Goal: Task Accomplishment & Management: Manage account settings

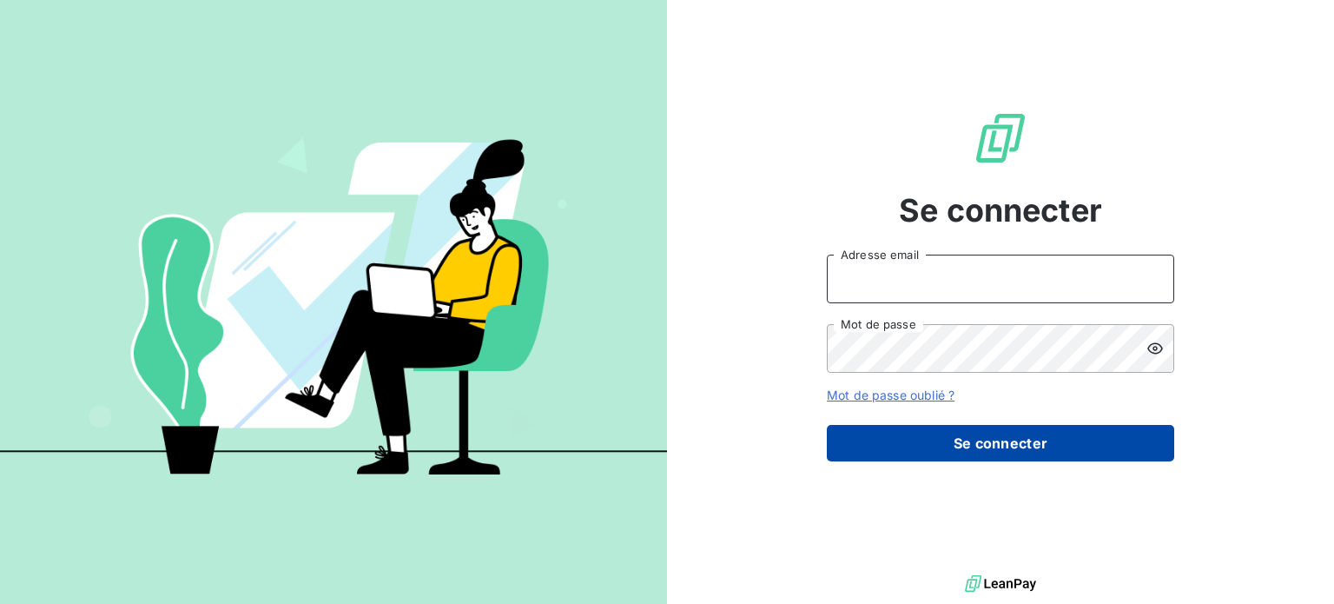
type input "[PERSON_NAME][EMAIL_ADDRESS][DOMAIN_NAME]"
click at [922, 451] on button "Se connecter" at bounding box center [1000, 443] width 347 height 36
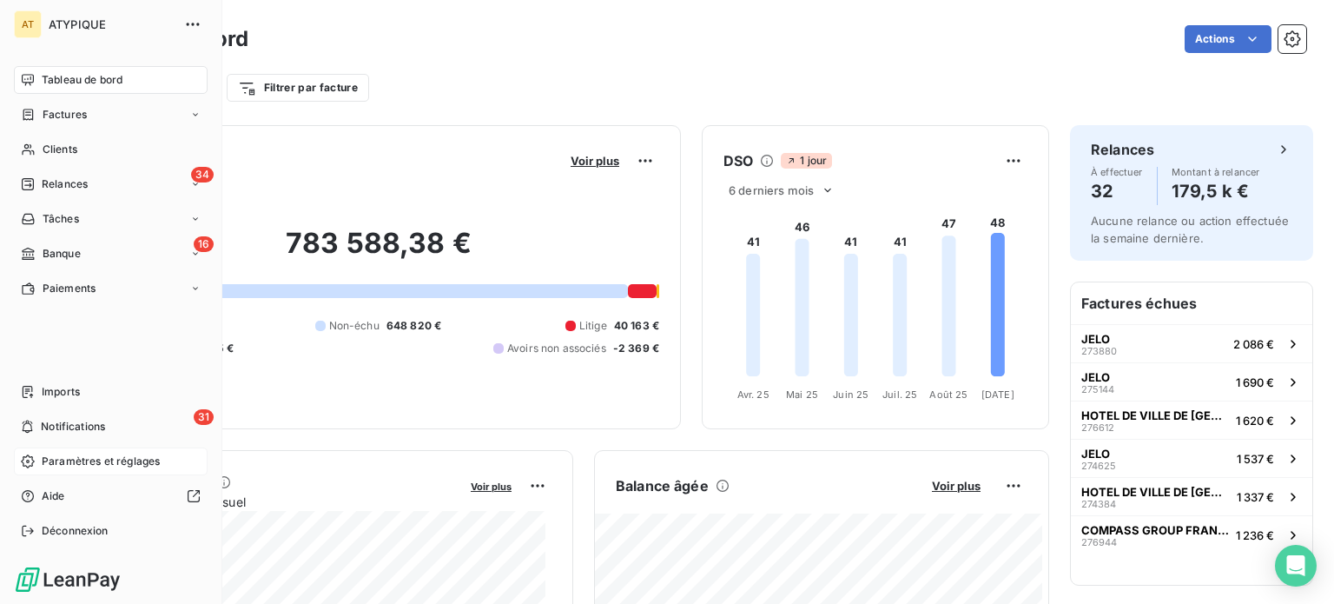
click at [106, 461] on span "Paramètres et réglages" at bounding box center [101, 461] width 118 height 16
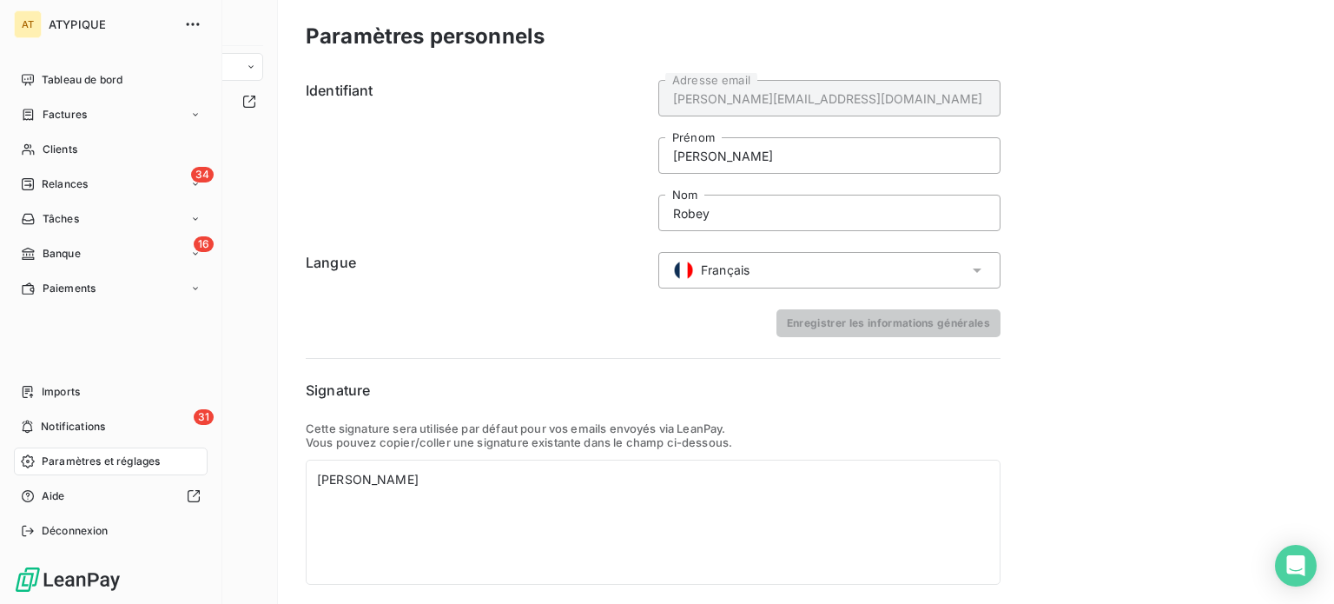
click at [107, 466] on span "Paramètres et réglages" at bounding box center [101, 461] width 118 height 16
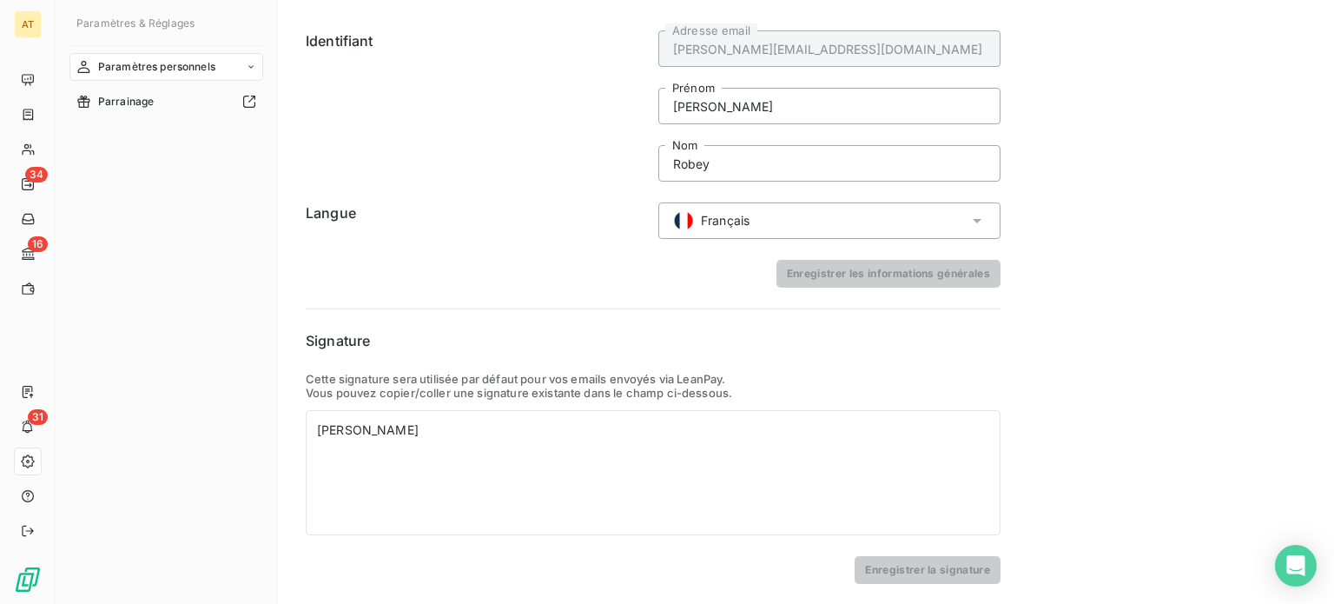
scroll to position [50, 0]
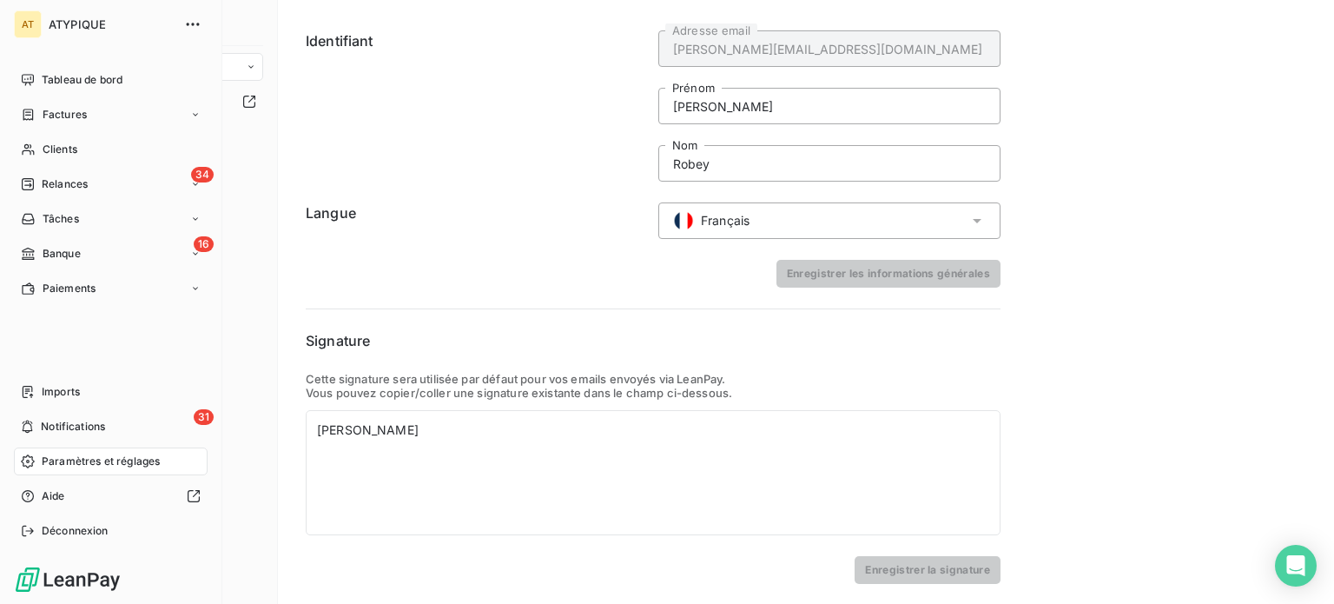
click at [94, 456] on span "Paramètres et réglages" at bounding box center [101, 461] width 118 height 16
click at [85, 433] on span "Notifications" at bounding box center [73, 427] width 64 height 16
click at [81, 399] on div "Imports" at bounding box center [111, 392] width 194 height 28
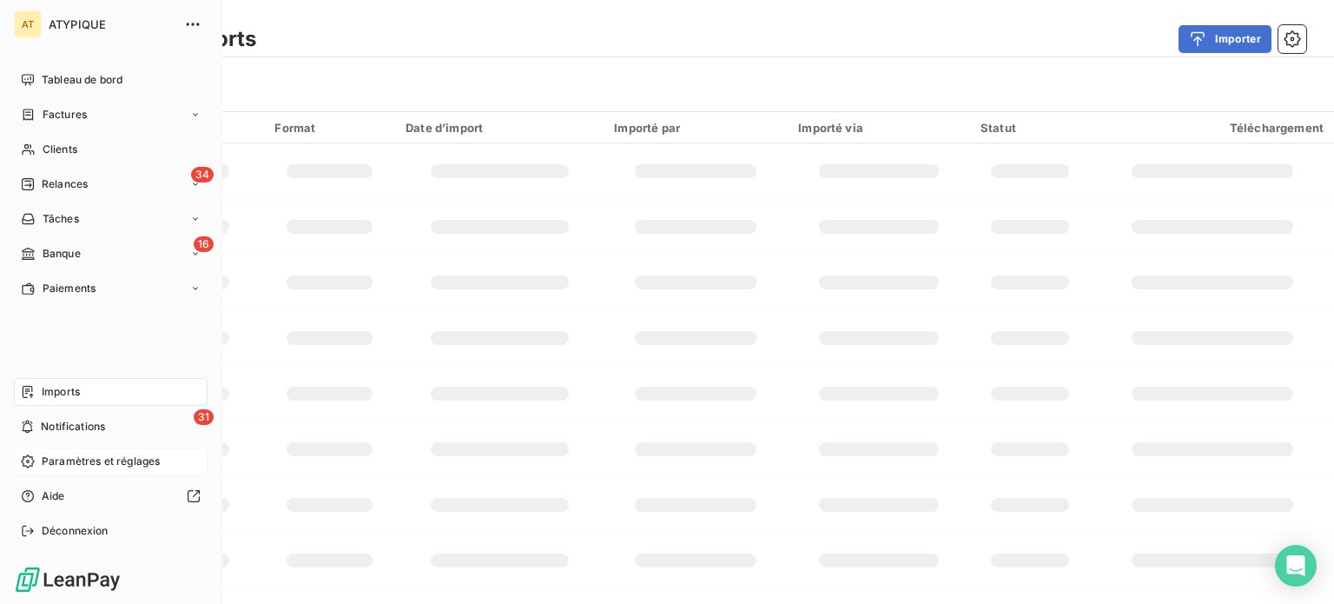
click at [94, 454] on span "Paramètres et réglages" at bounding box center [101, 461] width 118 height 16
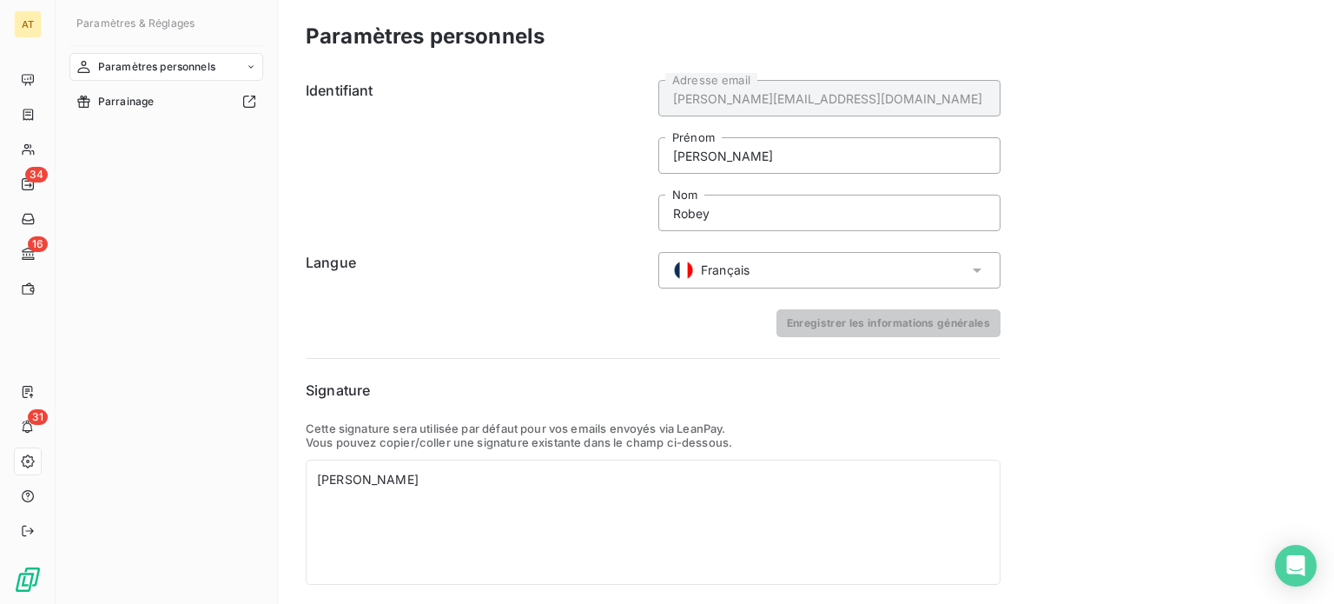
click at [177, 67] on span "Paramètres personnels" at bounding box center [156, 67] width 117 height 16
click at [165, 132] on span "Centre de notifications" at bounding box center [154, 137] width 114 height 16
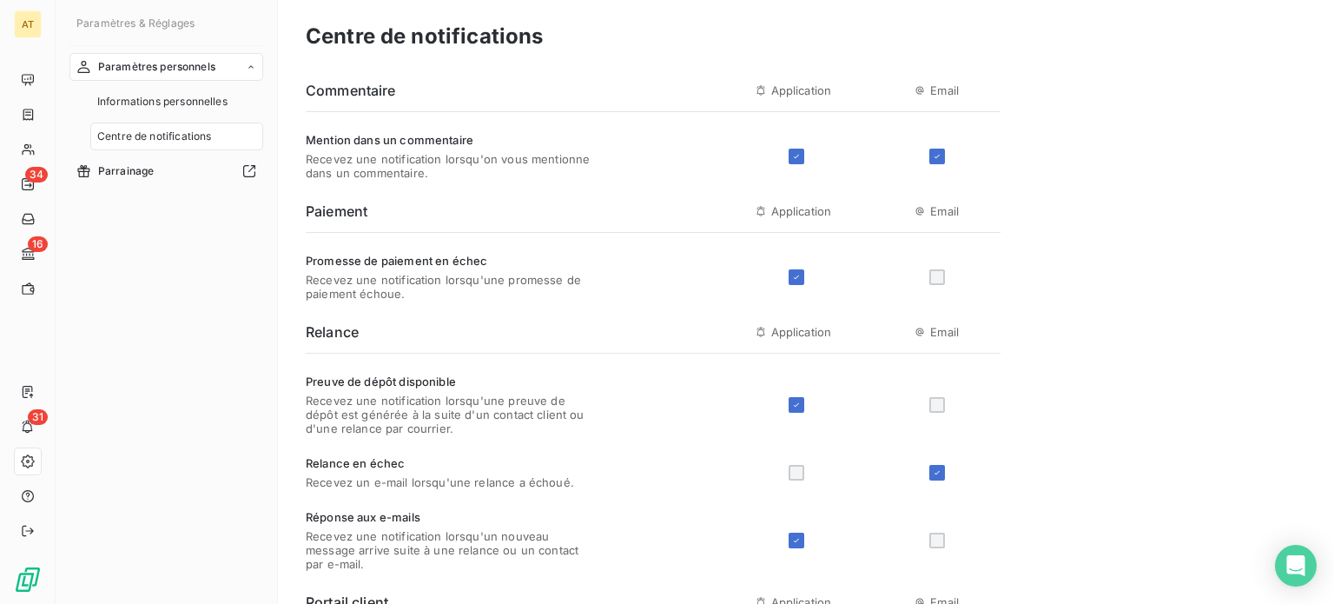
click at [182, 145] on div "Centre de notifications" at bounding box center [176, 136] width 173 height 28
click at [182, 135] on span "Centre de notifications" at bounding box center [154, 137] width 114 height 16
click at [170, 106] on span "Informations personnelles" at bounding box center [162, 102] width 130 height 16
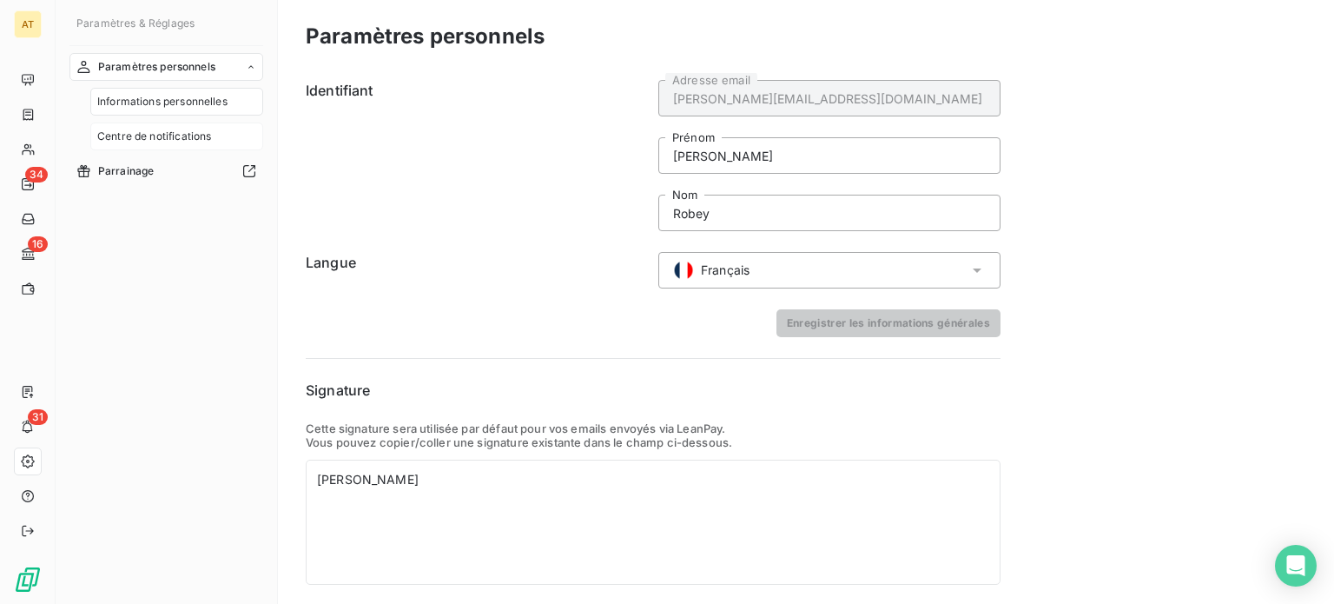
click at [150, 135] on span "Centre de notifications" at bounding box center [154, 137] width 114 height 16
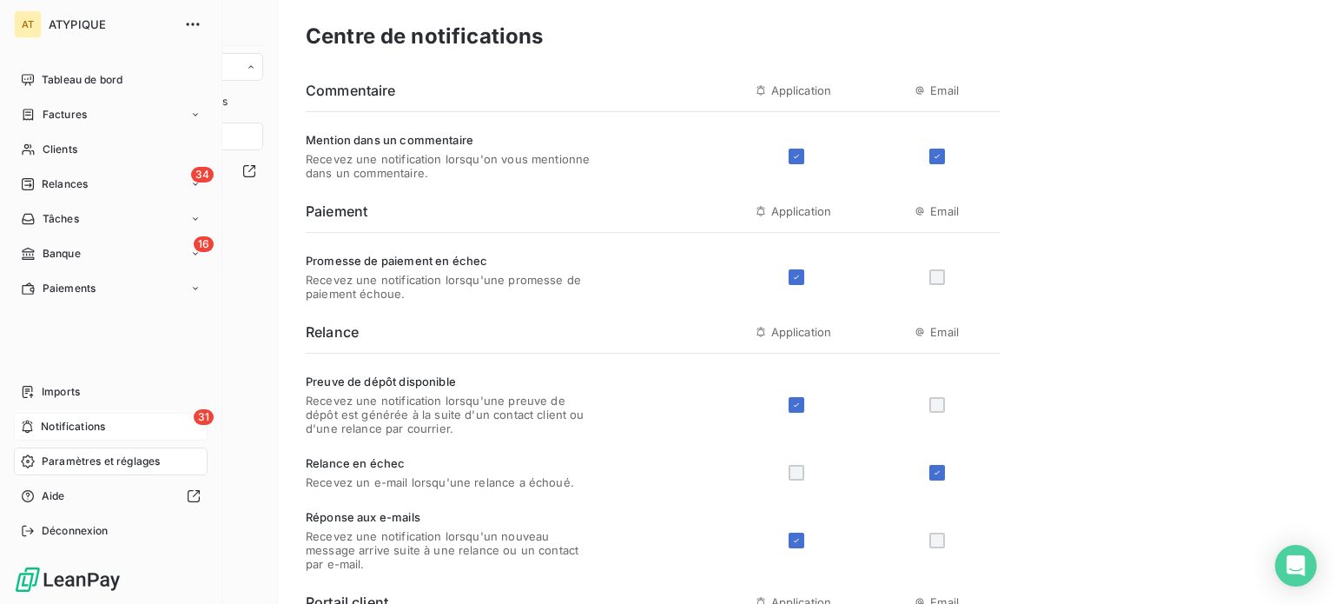
click at [76, 426] on span "Notifications" at bounding box center [73, 427] width 64 height 16
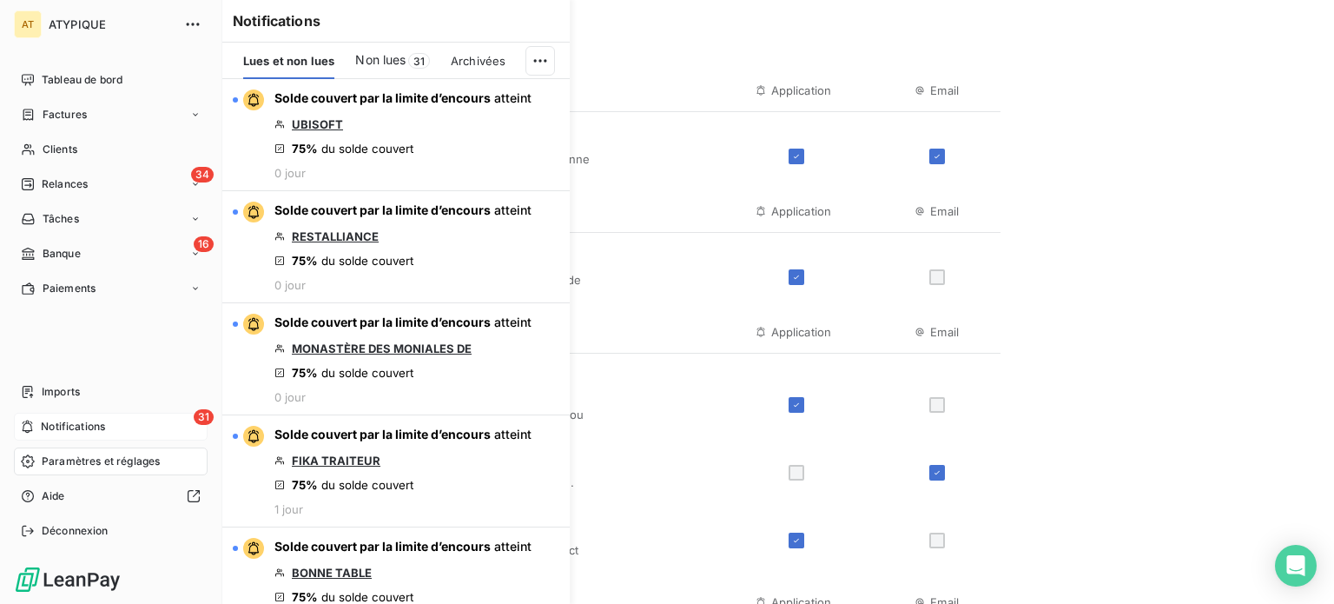
click at [76, 426] on span "Notifications" at bounding box center [73, 427] width 64 height 16
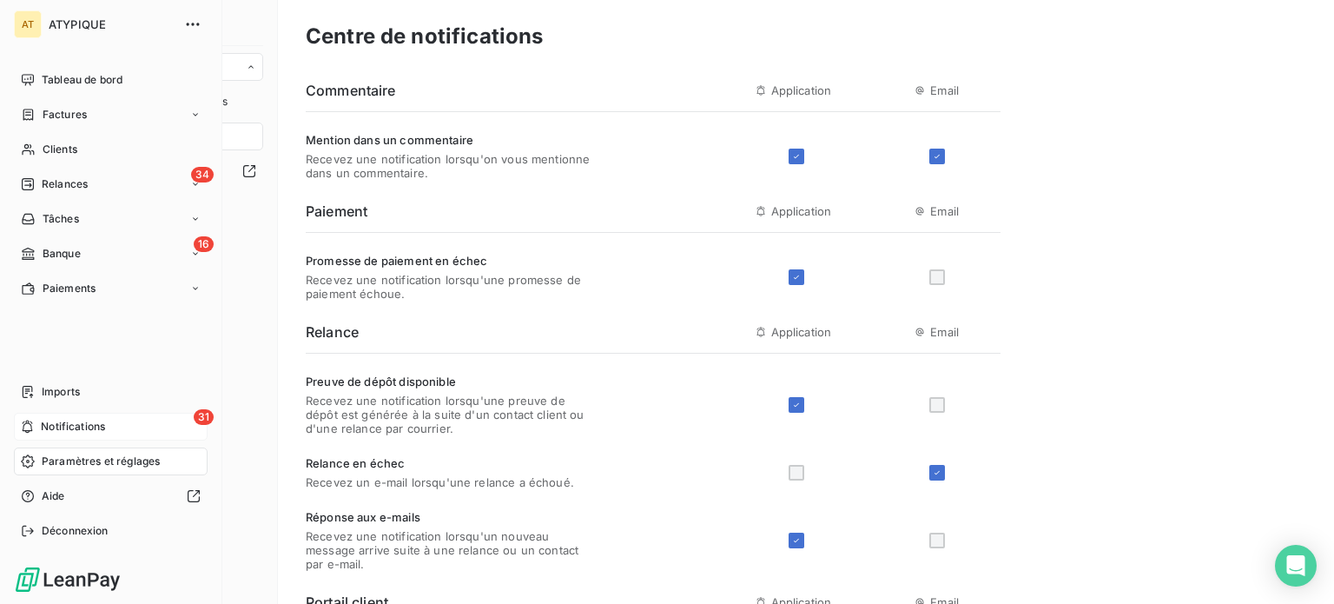
click at [76, 426] on span "Notifications" at bounding box center [73, 427] width 64 height 16
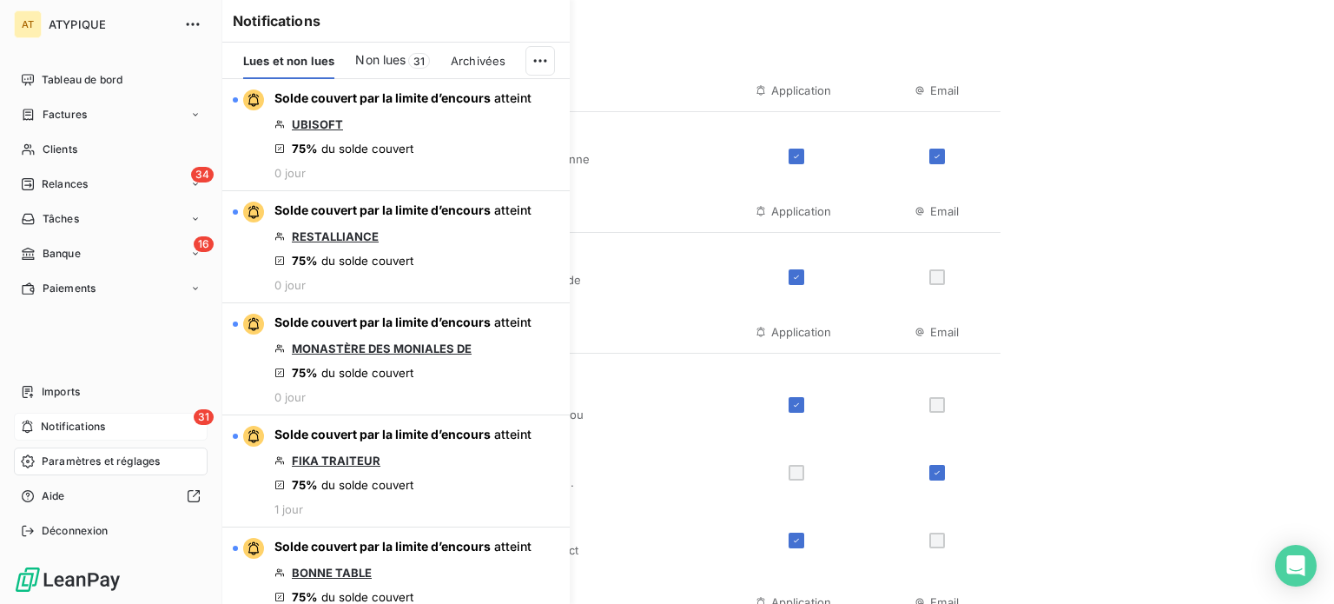
click at [76, 426] on span "Notifications" at bounding box center [73, 427] width 64 height 16
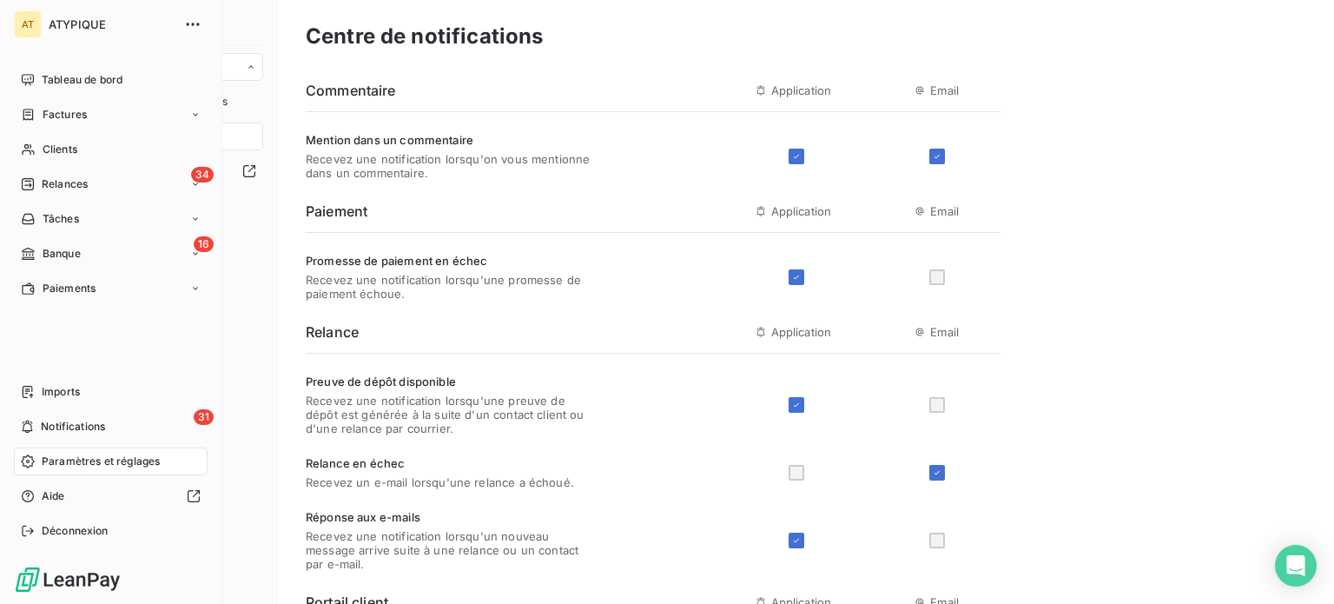
click at [71, 449] on div "Paramètres et réglages" at bounding box center [111, 461] width 194 height 28
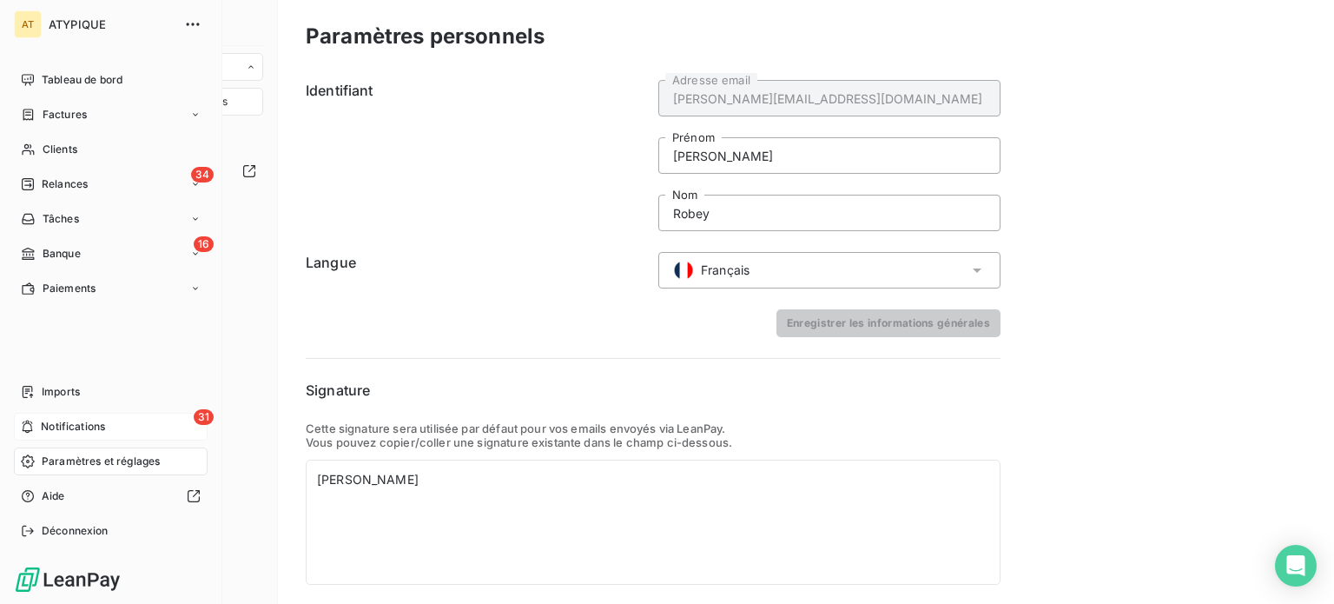
click at [73, 430] on span "Notifications" at bounding box center [73, 427] width 64 height 16
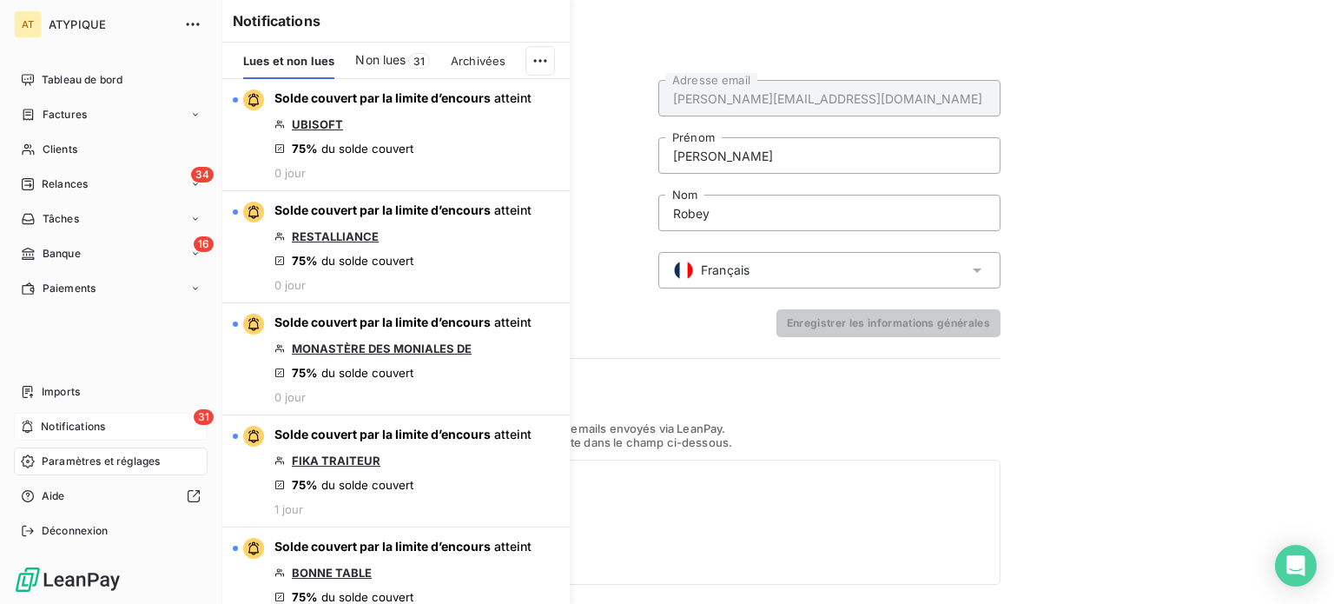
click at [73, 430] on span "Notifications" at bounding box center [73, 427] width 64 height 16
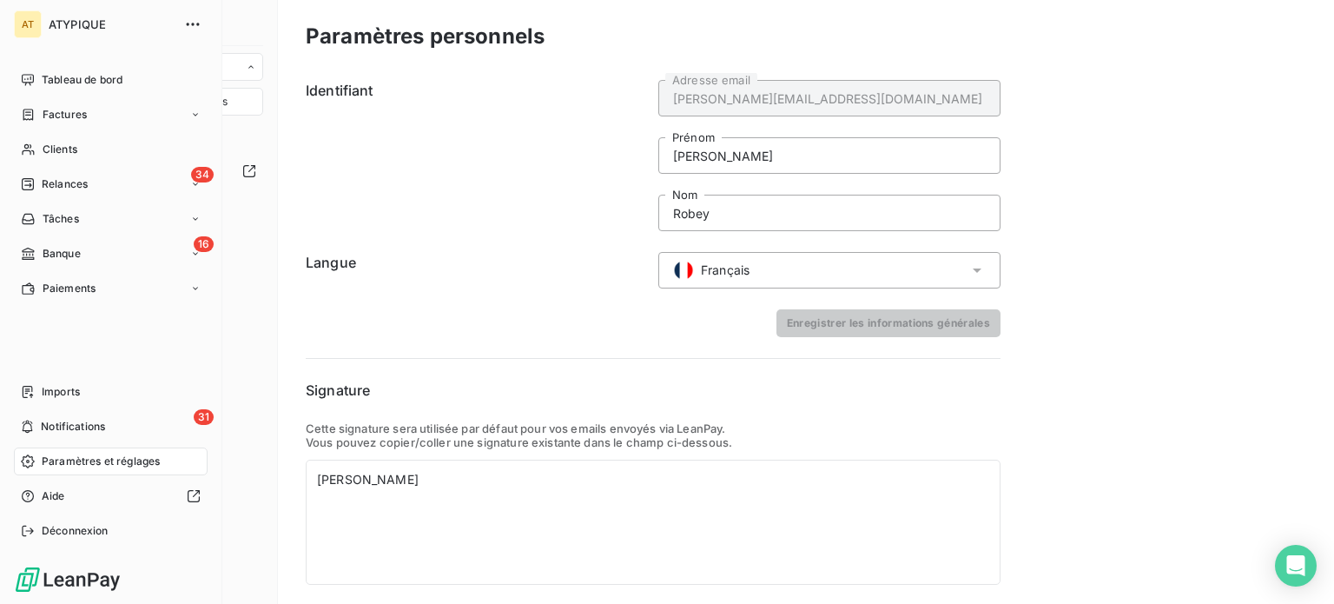
click at [70, 455] on span "Paramètres et réglages" at bounding box center [101, 461] width 118 height 16
click at [69, 388] on span "Imports" at bounding box center [61, 392] width 38 height 16
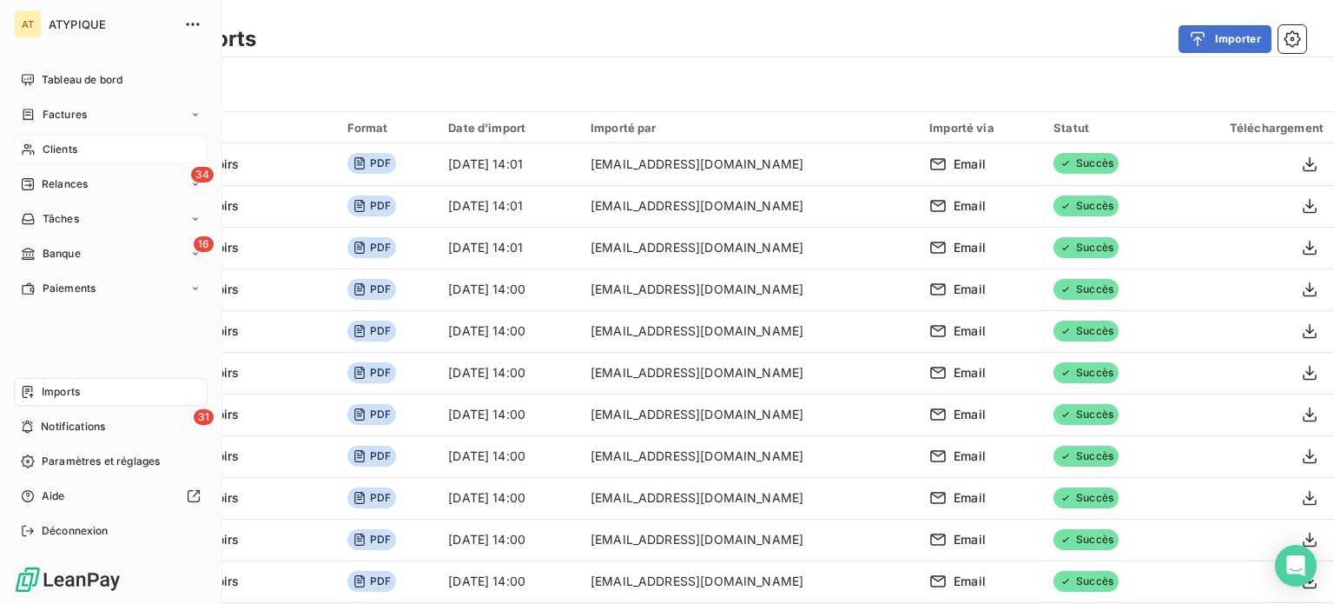
click at [109, 151] on div "Clients" at bounding box center [111, 149] width 194 height 28
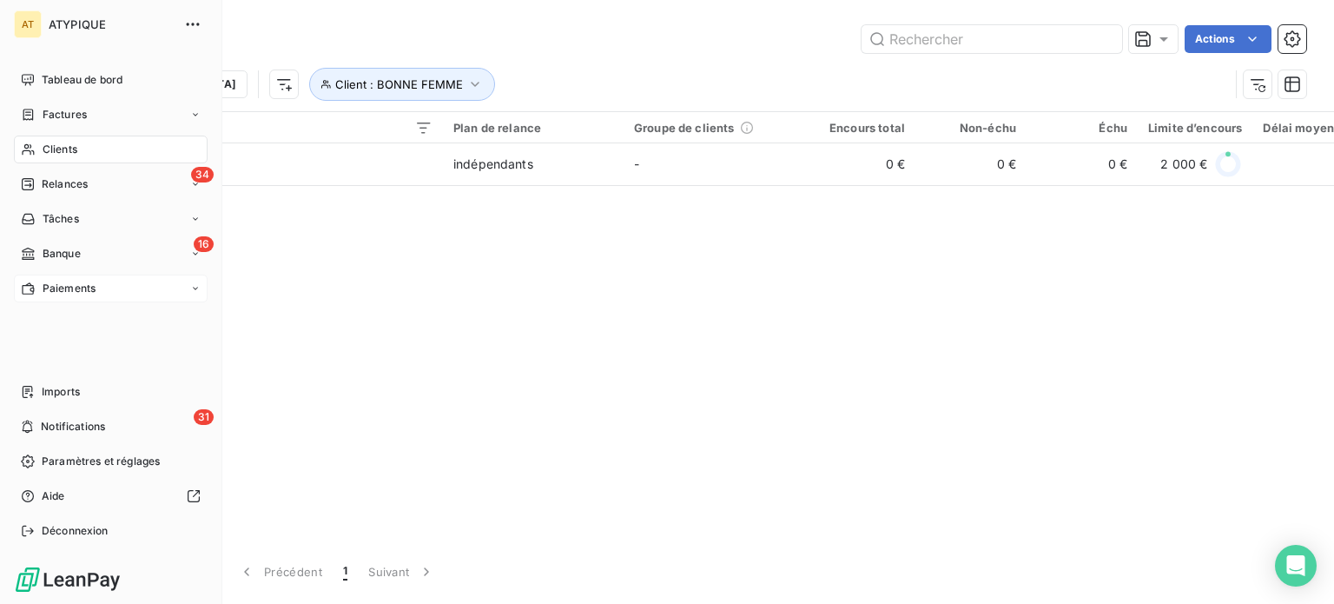
click at [63, 287] on span "Paiements" at bounding box center [69, 289] width 53 height 16
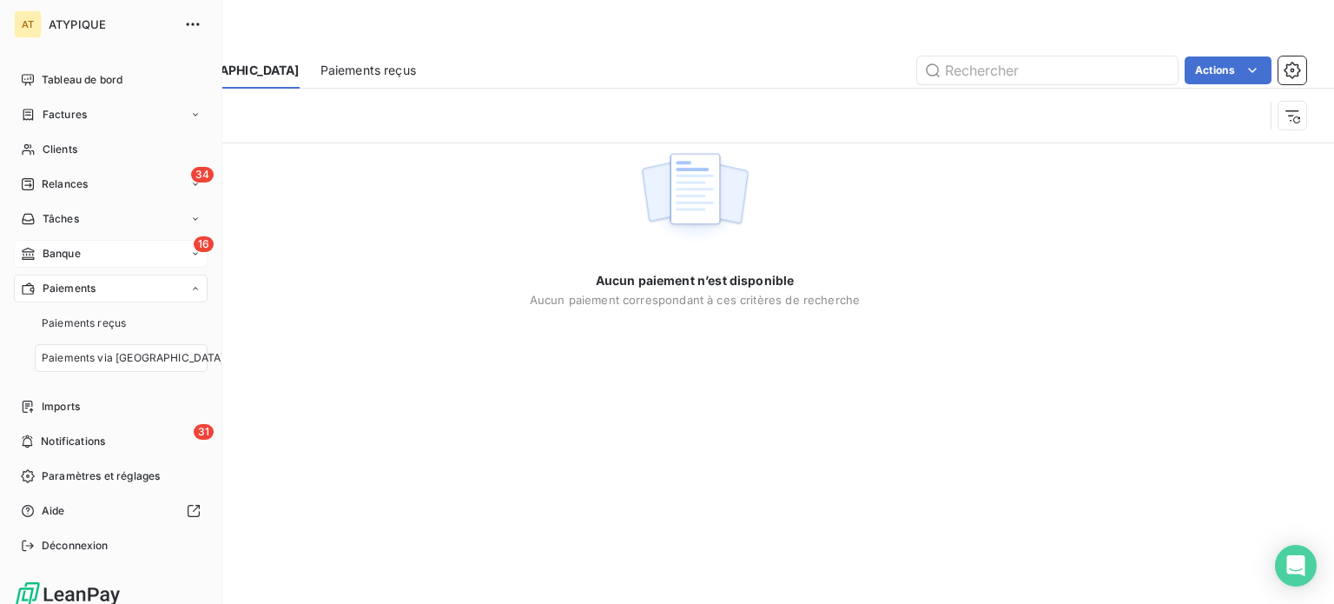
click at [76, 242] on div "16 Banque" at bounding box center [111, 254] width 194 height 28
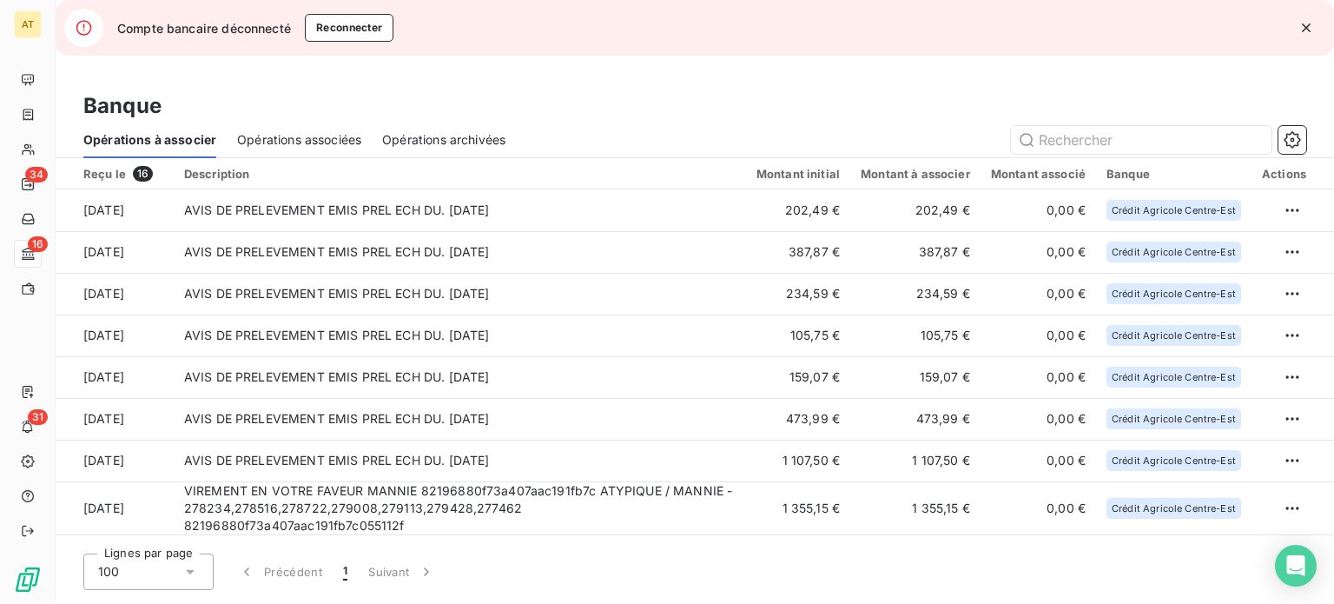
click at [463, 95] on div "Banque" at bounding box center [695, 105] width 1278 height 31
click at [330, 30] on button "Reconnecter" at bounding box center [349, 28] width 89 height 28
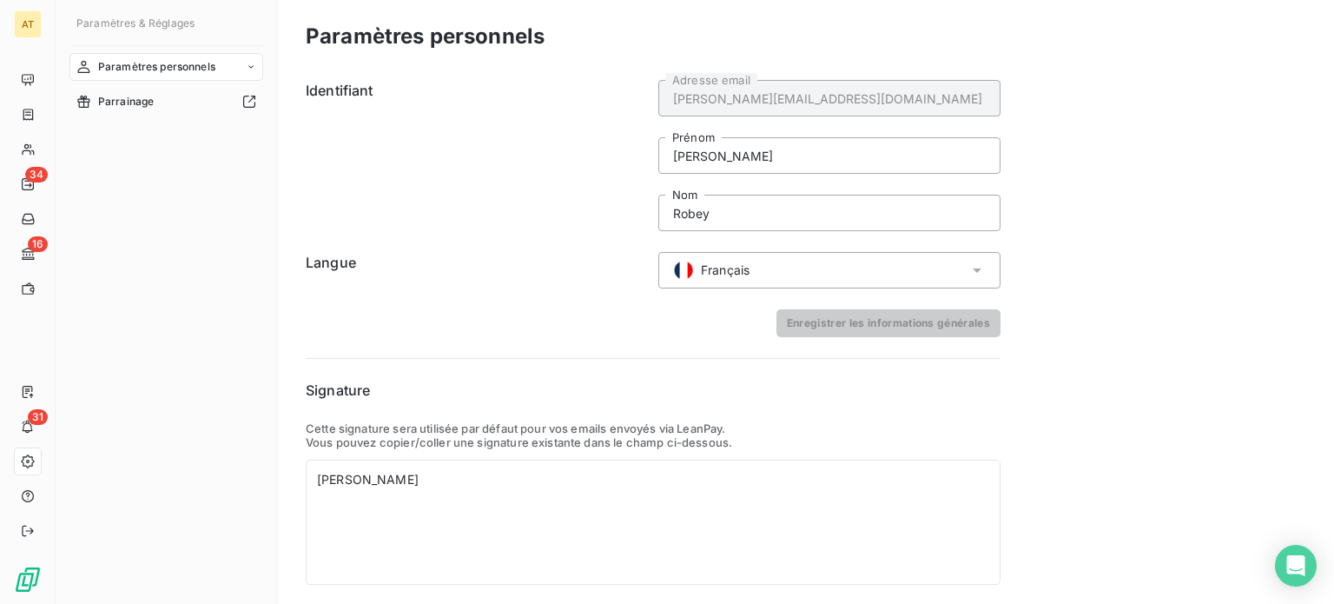
scroll to position [50, 0]
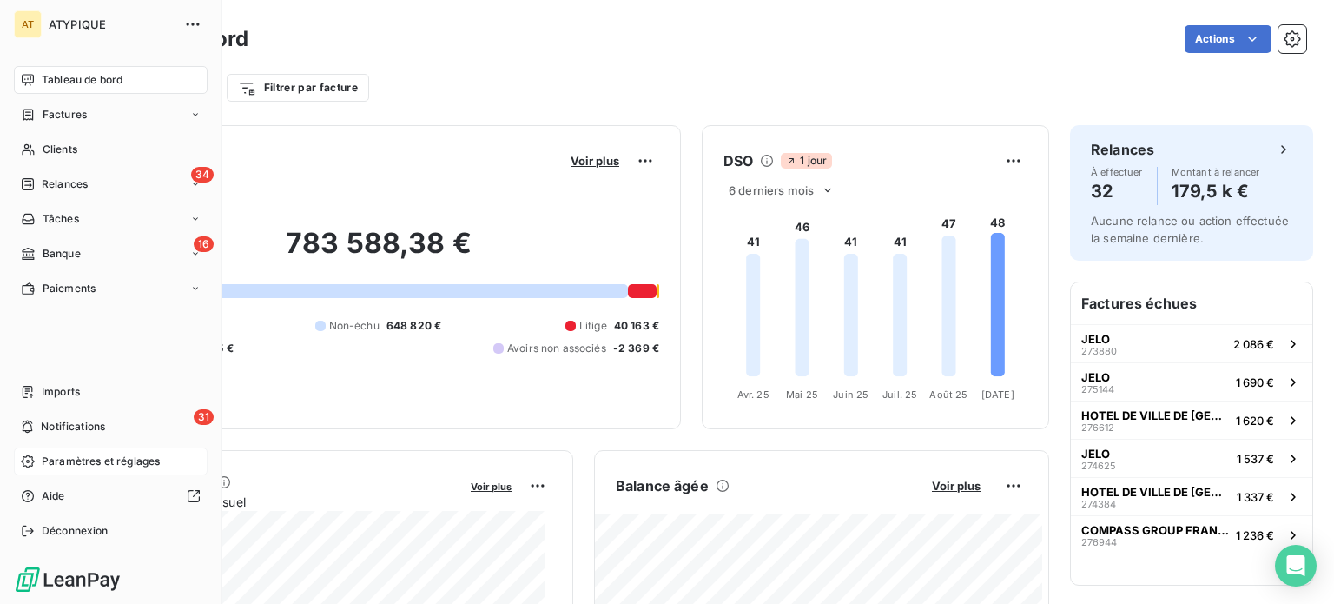
click at [109, 459] on span "Paramètres et réglages" at bounding box center [101, 461] width 118 height 16
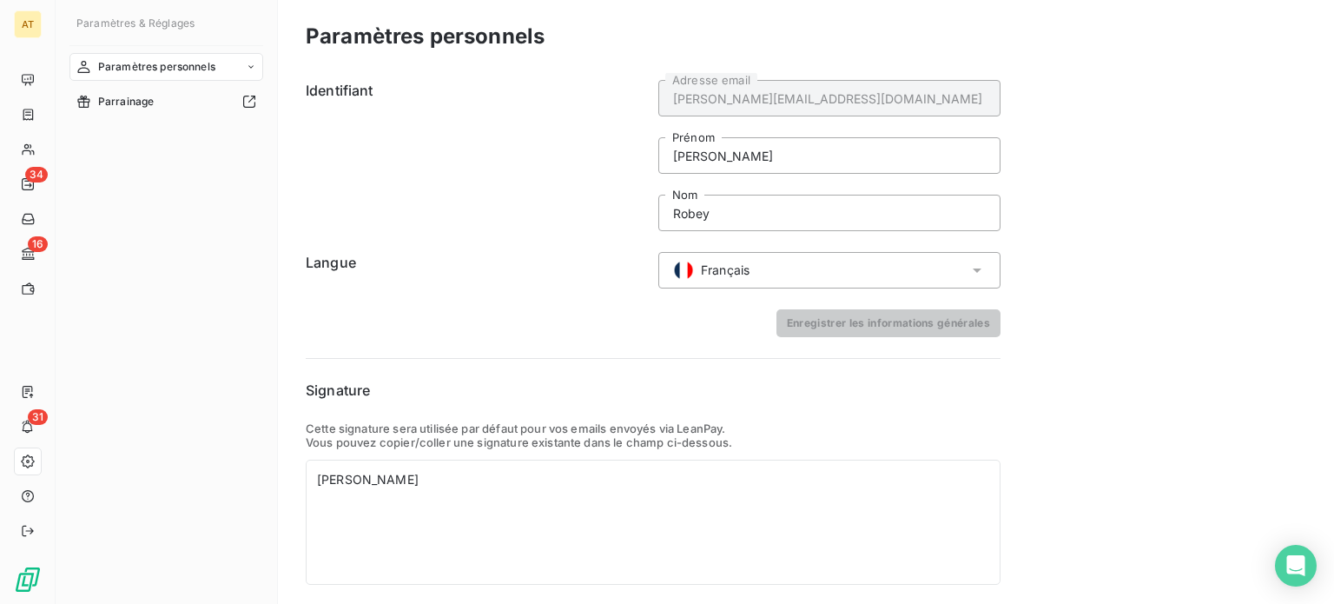
click at [181, 26] on span "Paramètres & Réglages" at bounding box center [135, 23] width 118 height 13
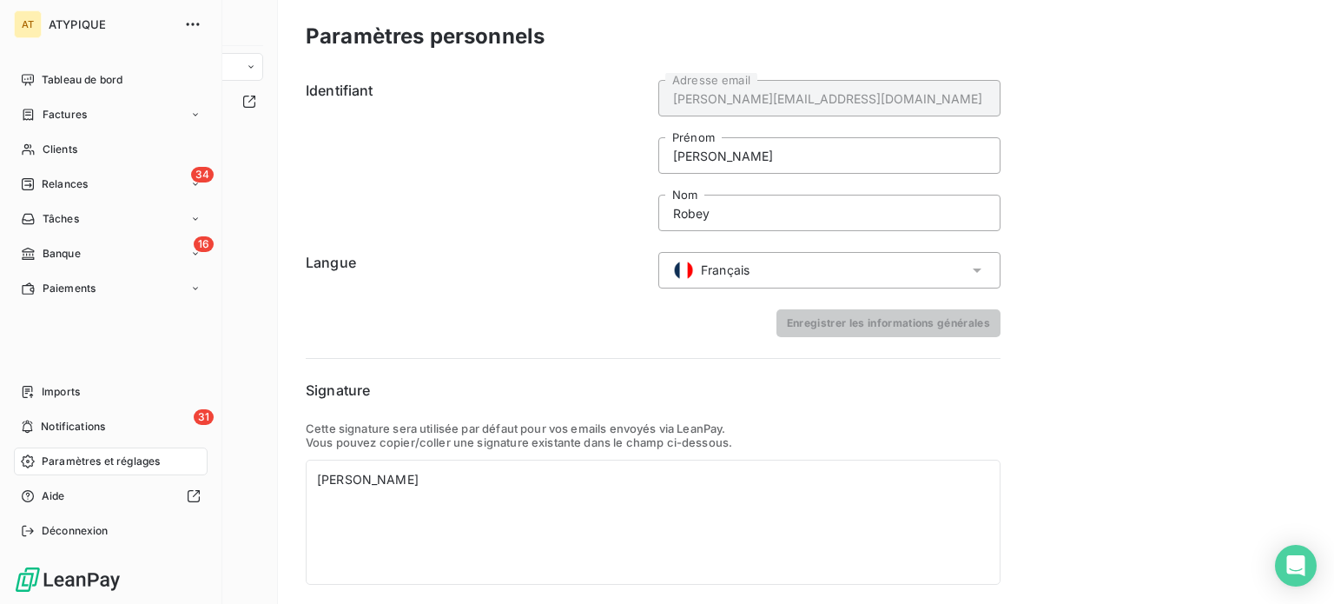
click at [75, 462] on span "Paramètres et réglages" at bounding box center [101, 461] width 118 height 16
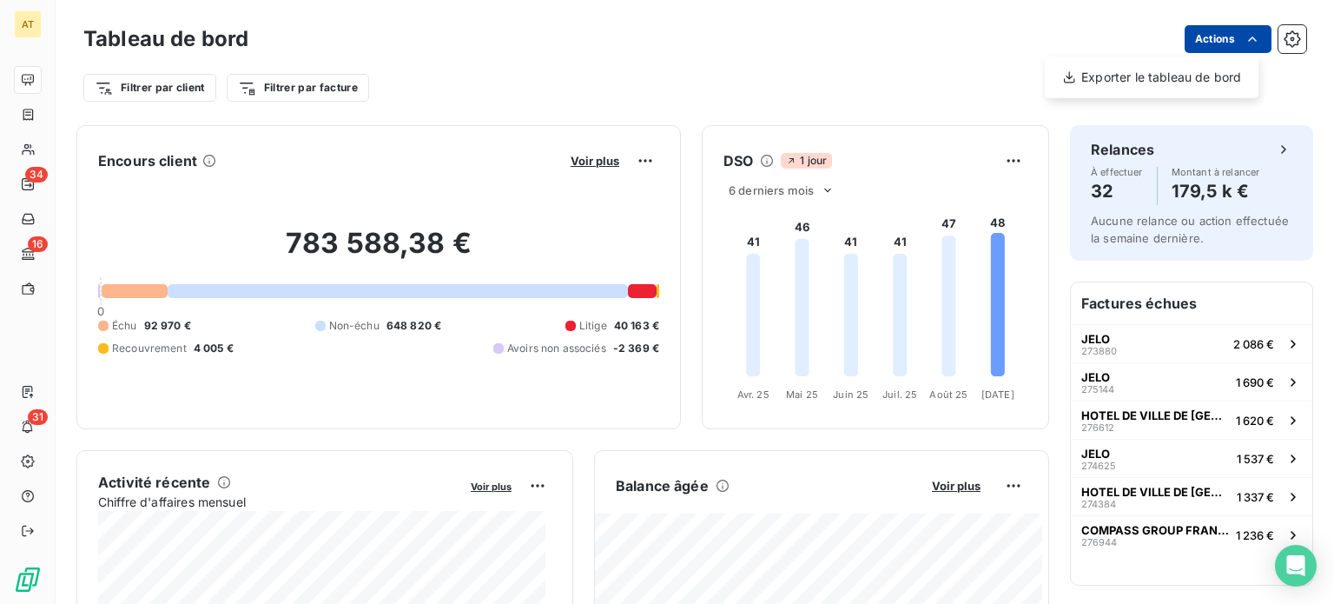
click at [1240, 50] on html "AT 34 16 31 Tableau de bord Actions Exporter le tableau de bord Filtrer par cli…" at bounding box center [667, 302] width 1334 height 604
click at [54, 453] on html "AT 34 16 31 Tableau de bord Actions Exporter le tableau de bord Filtrer par cli…" at bounding box center [667, 302] width 1334 height 604
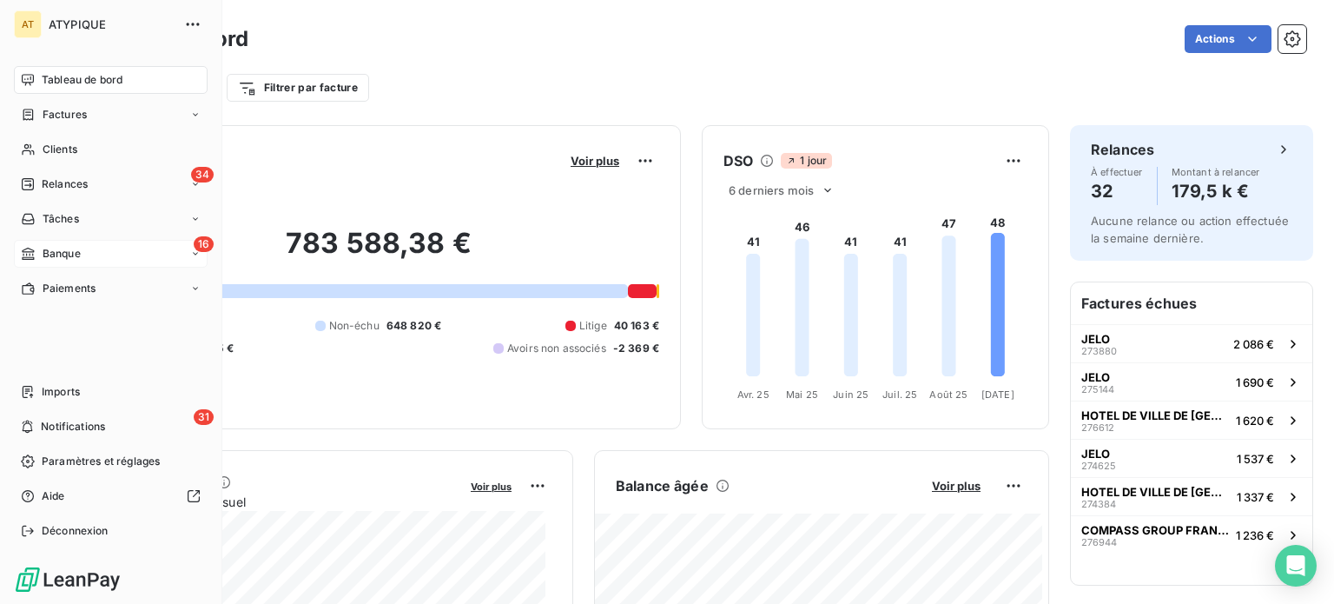
click at [94, 255] on div "16 Banque" at bounding box center [111, 254] width 194 height 28
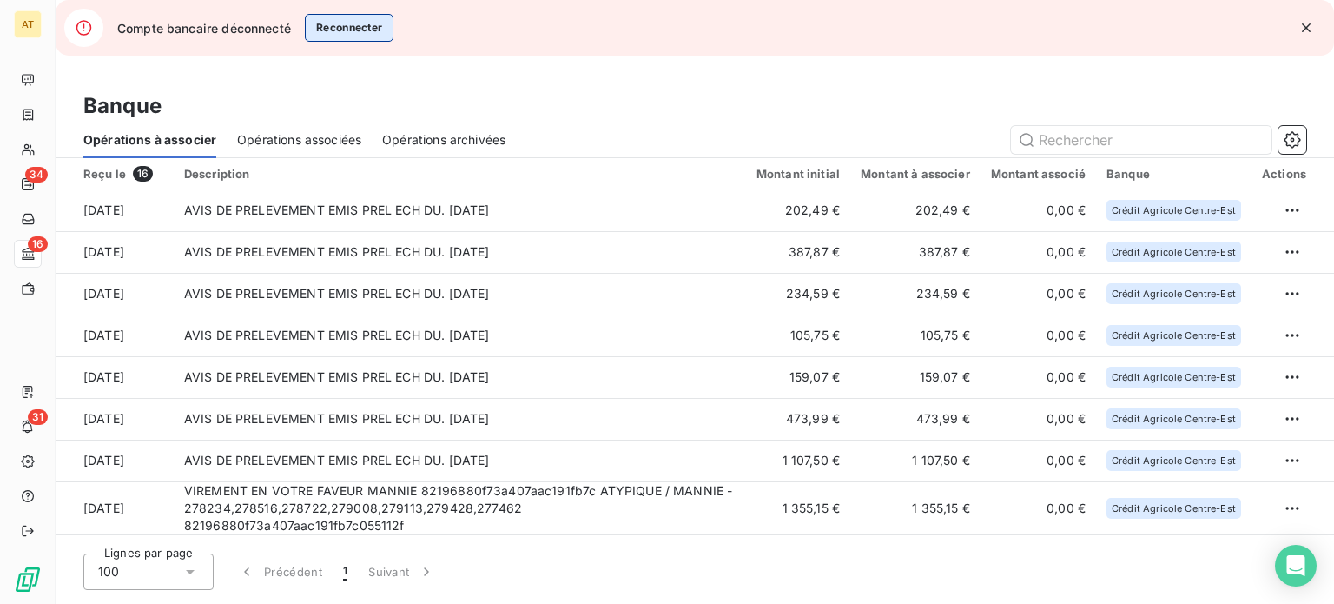
click at [367, 29] on button "Reconnecter" at bounding box center [349, 28] width 89 height 28
